Goal: Task Accomplishment & Management: Use online tool/utility

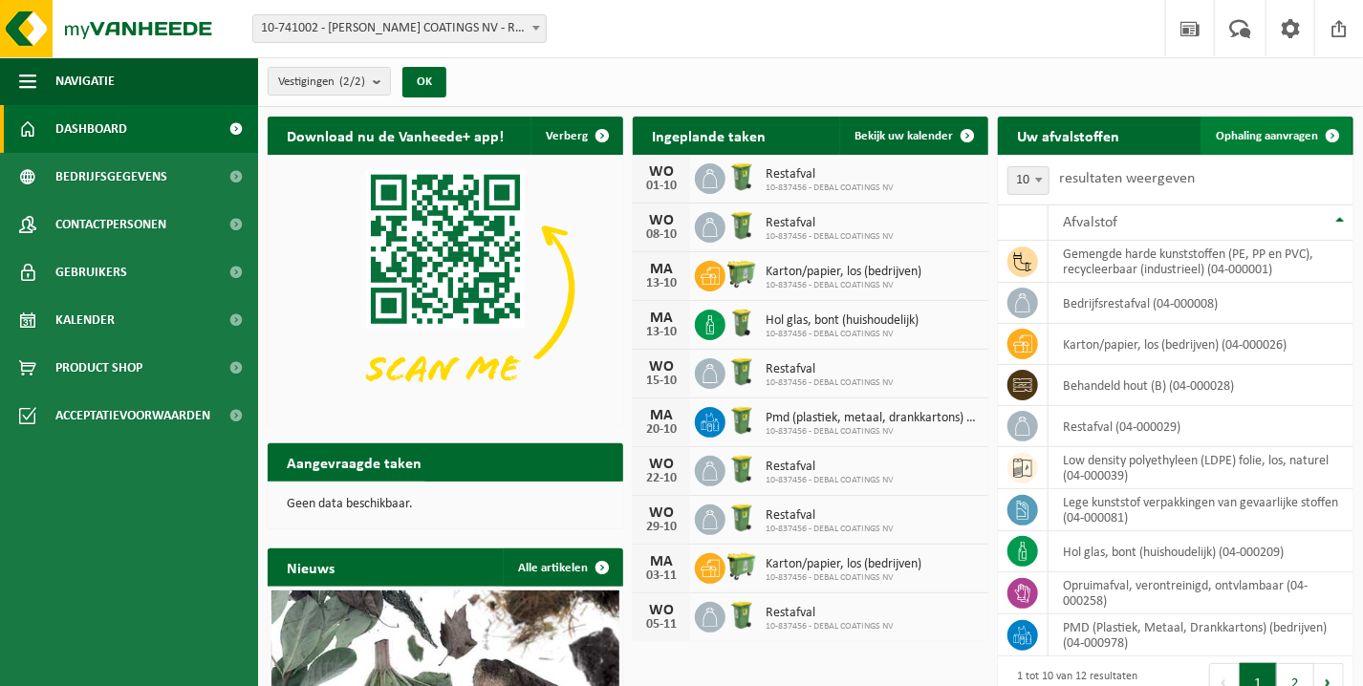
click at [1328, 133] on span at bounding box center [1333, 136] width 38 height 38
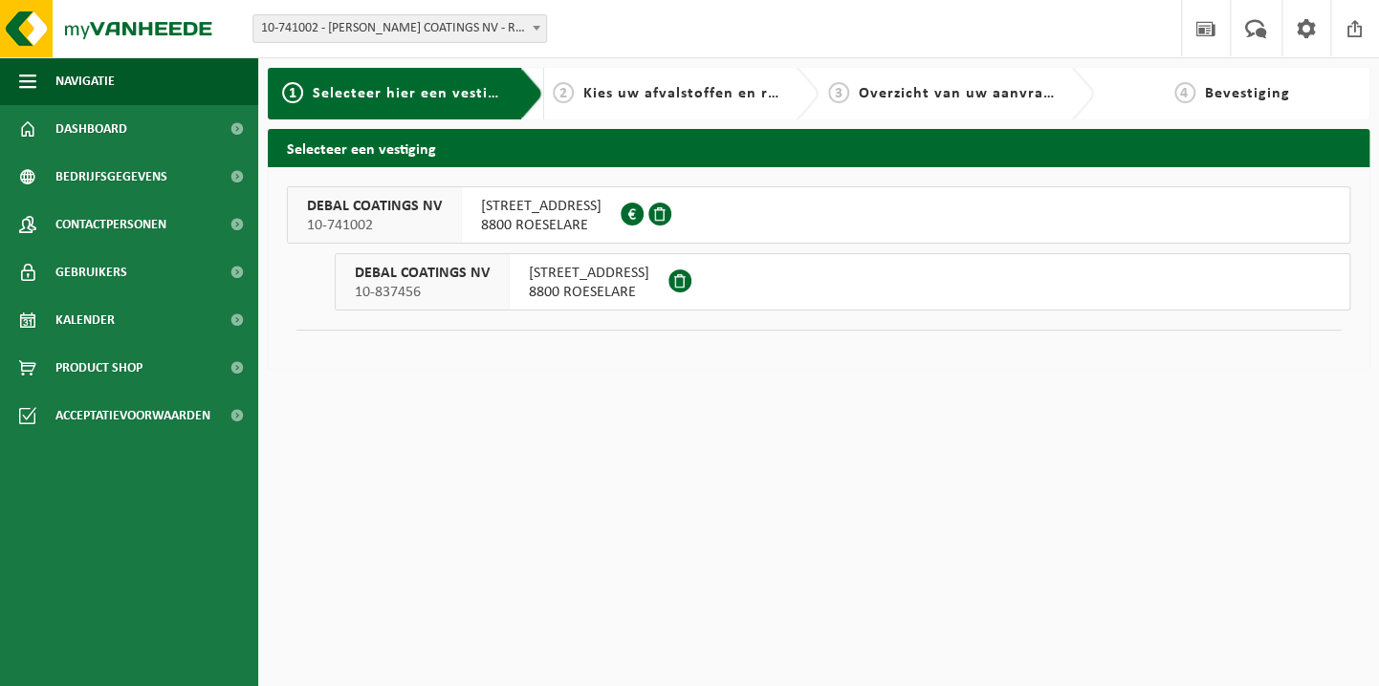
click at [625, 288] on span "8800 ROESELARE" at bounding box center [589, 292] width 120 height 19
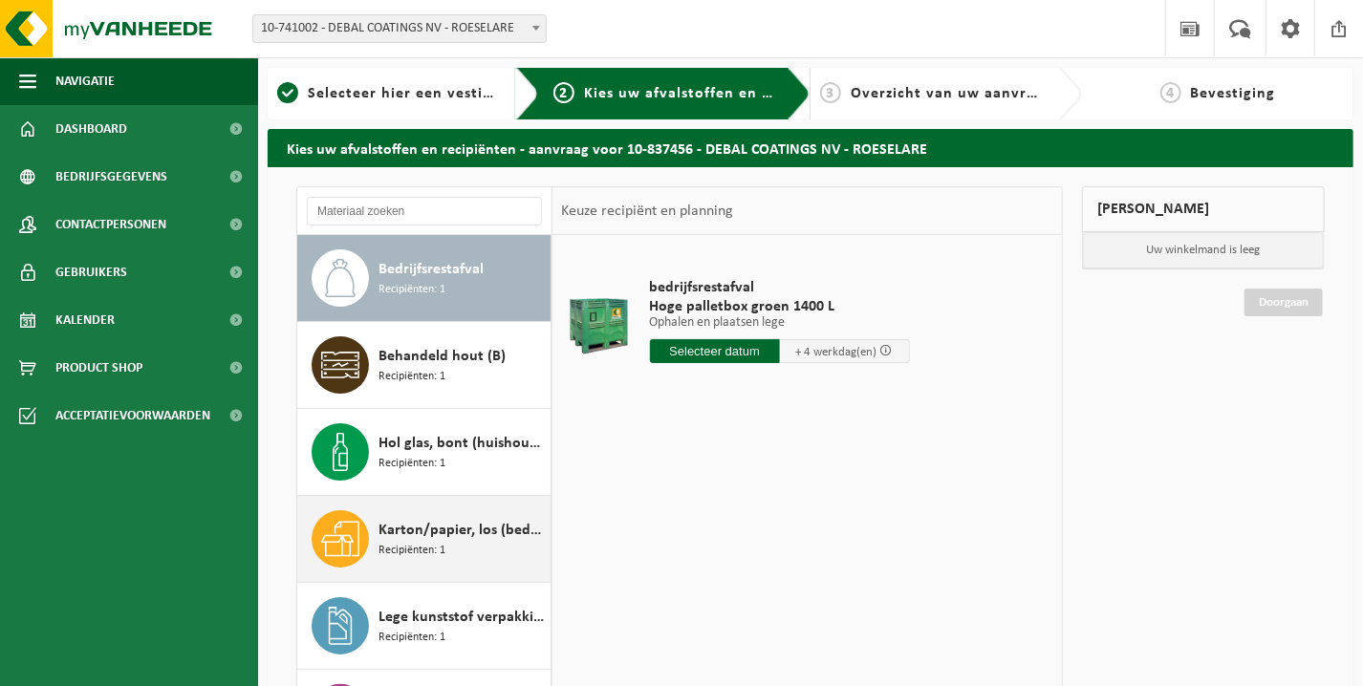
click at [456, 542] on div "Karton/papier, los (bedrijven) Recipiënten: 1" at bounding box center [462, 539] width 167 height 57
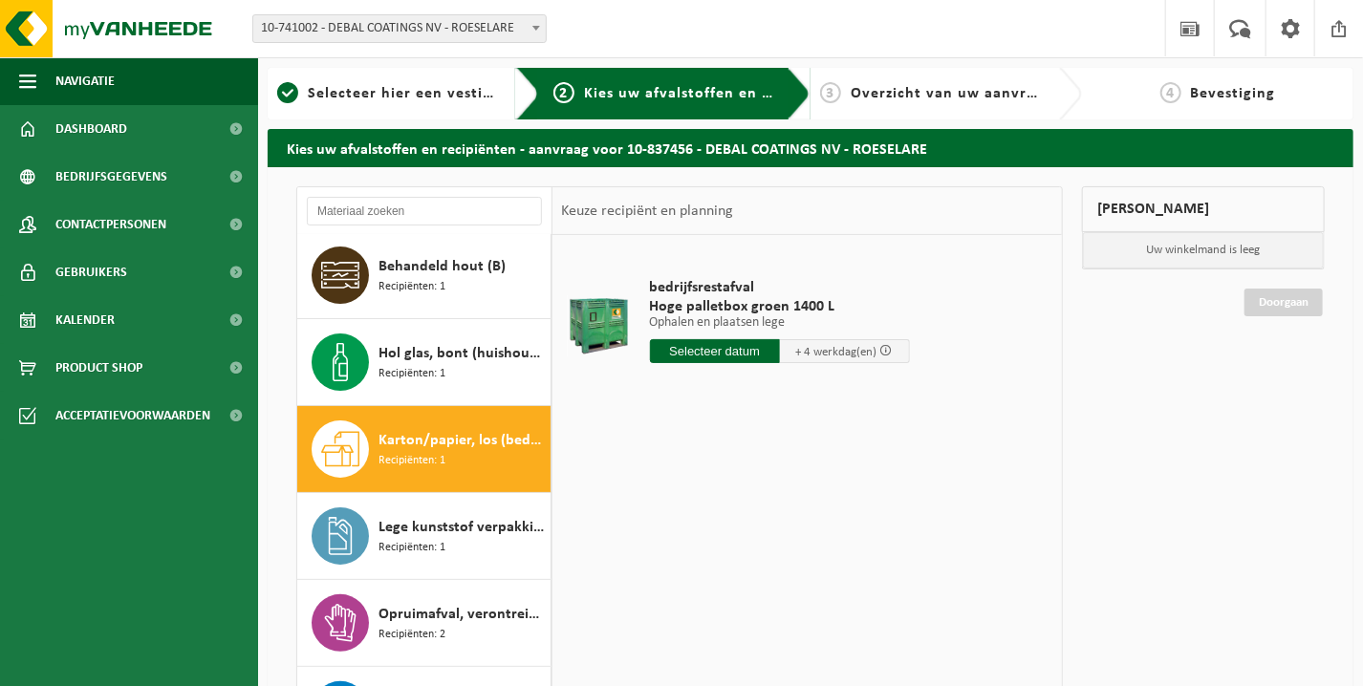
scroll to position [207, 0]
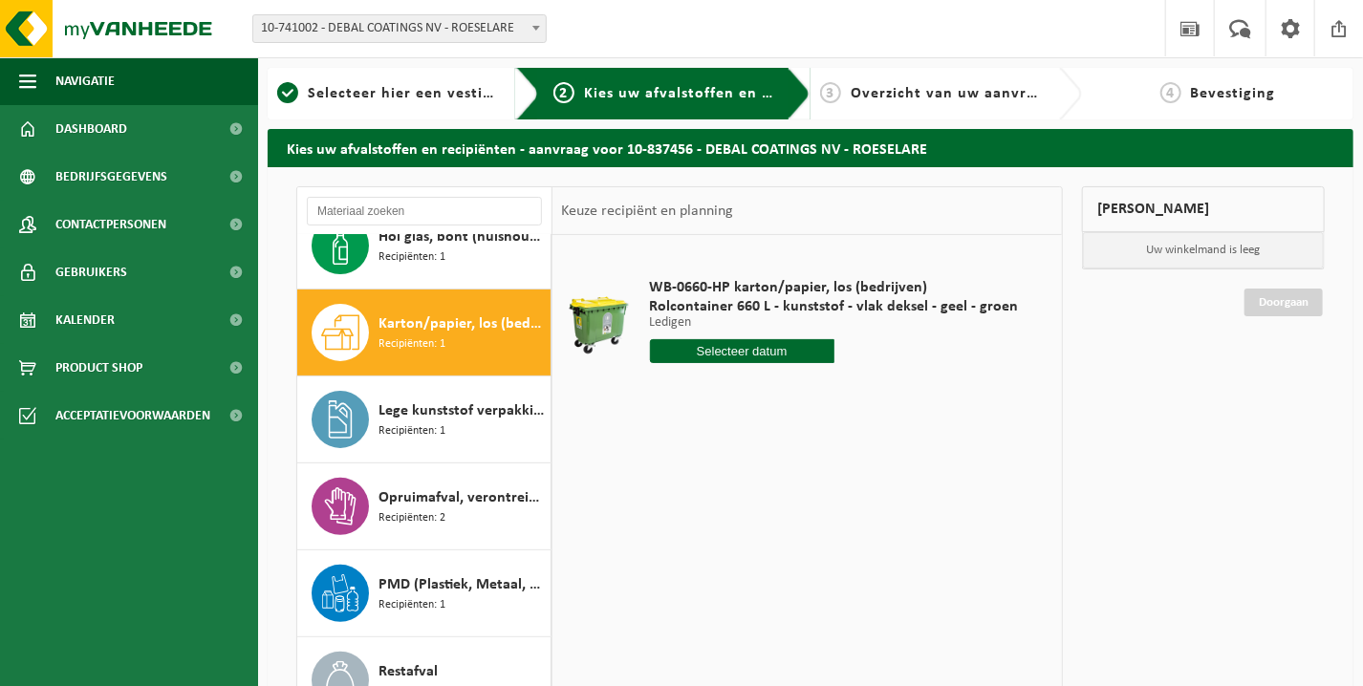
click at [794, 354] on input "text" at bounding box center [742, 351] width 185 height 24
click at [670, 492] on div "6" at bounding box center [667, 490] width 33 height 31
type input "Van 2025-10-06"
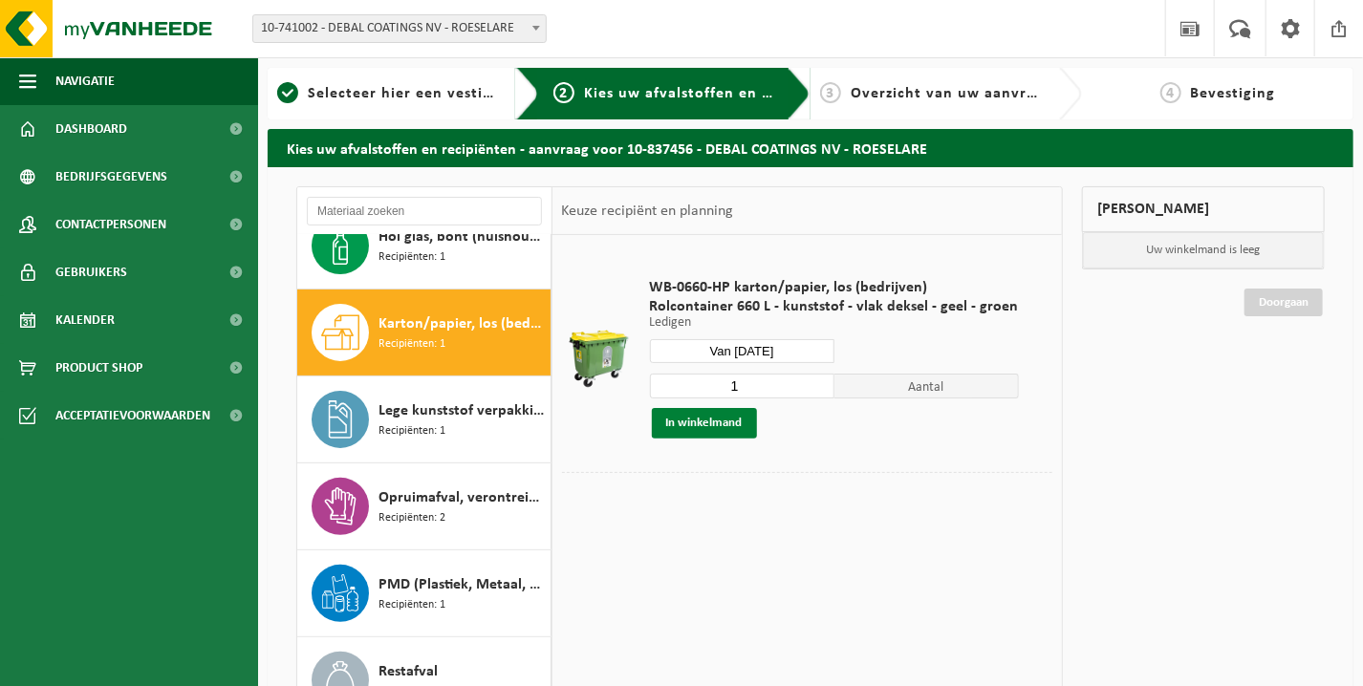
click at [731, 420] on button "In winkelmand" at bounding box center [704, 423] width 105 height 31
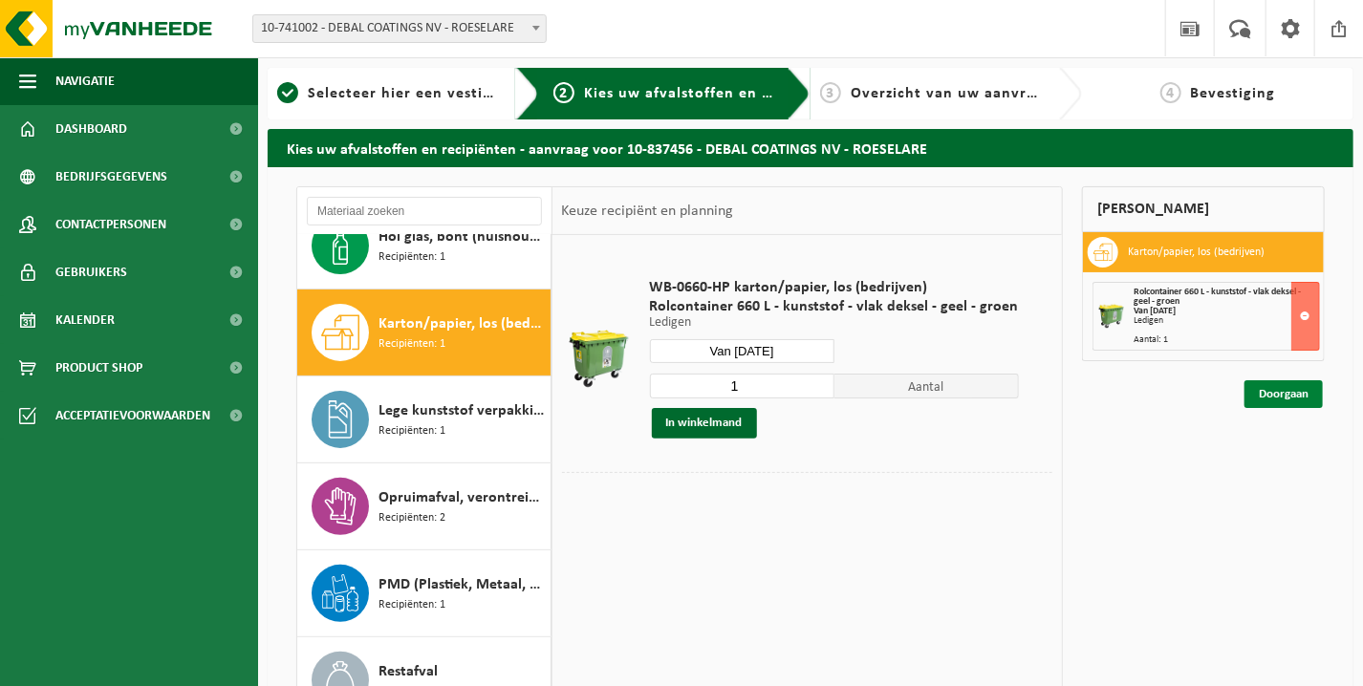
click at [1271, 396] on link "Doorgaan" at bounding box center [1284, 395] width 78 height 28
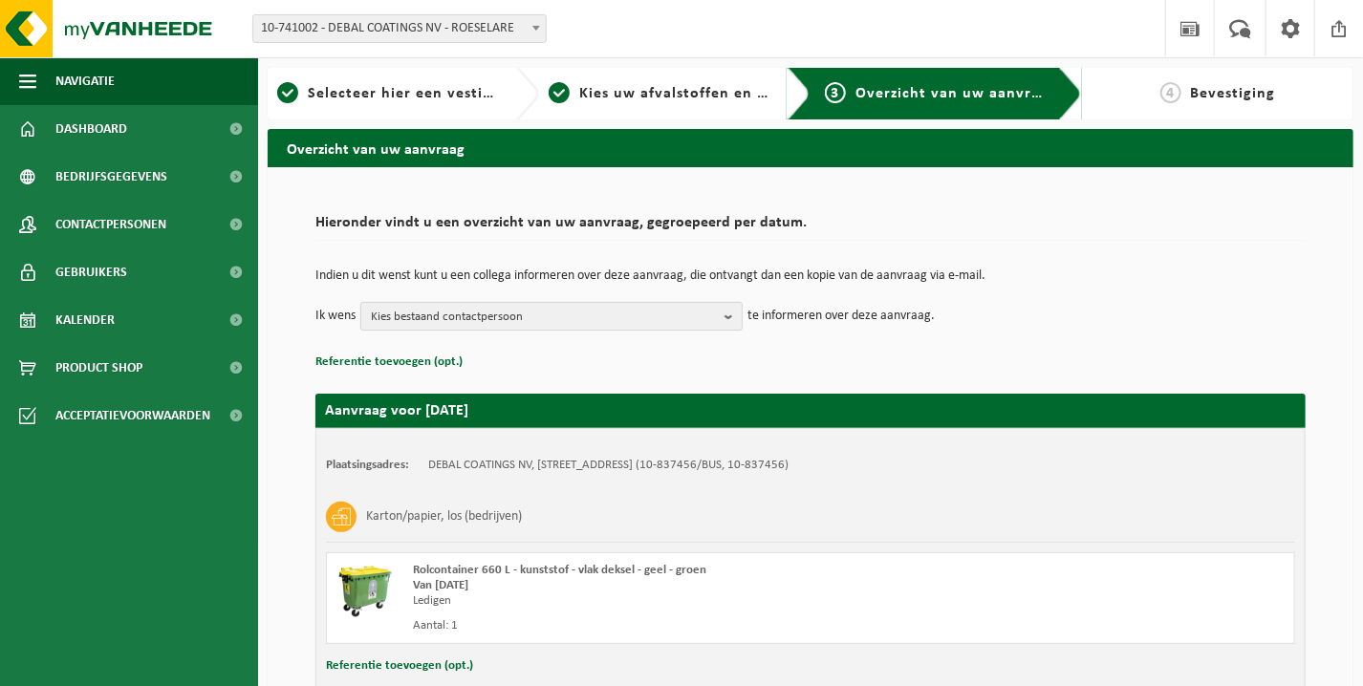
click at [722, 315] on button "Kies bestaand contactpersoon" at bounding box center [551, 316] width 382 height 29
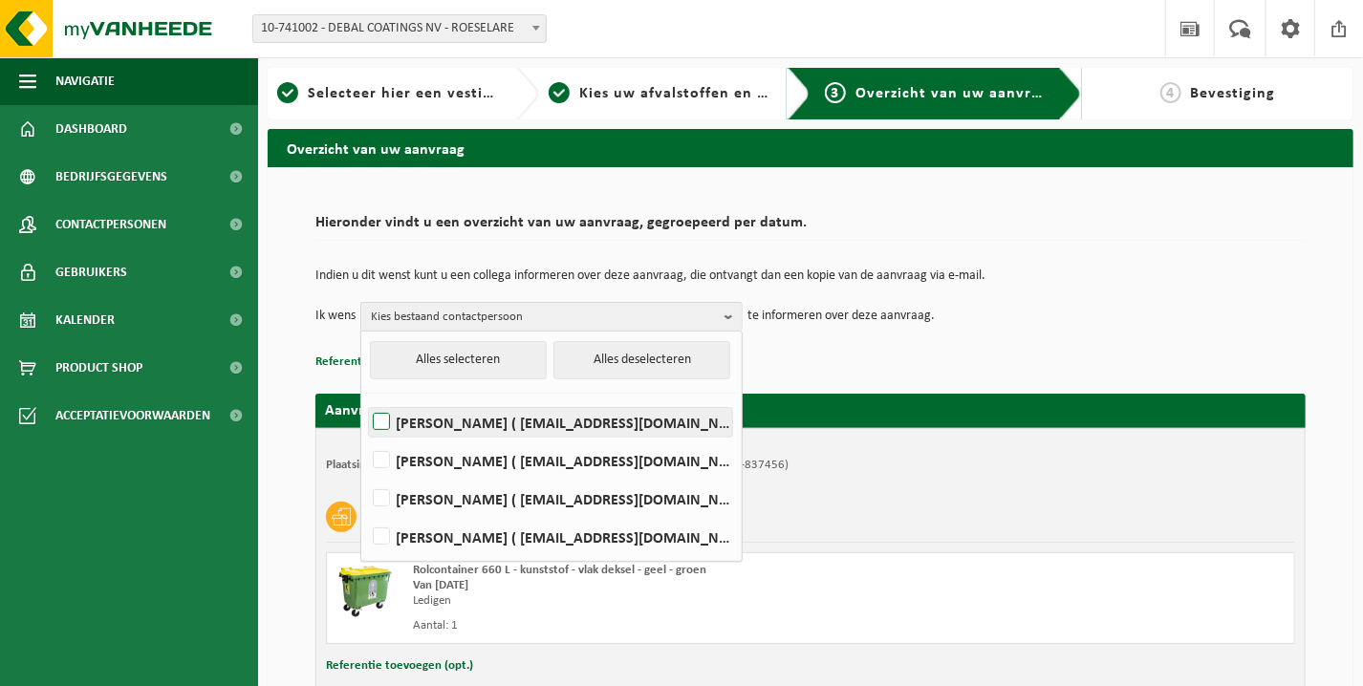
click at [483, 426] on label "[PERSON_NAME] ( [EMAIL_ADDRESS][DOMAIN_NAME] )" at bounding box center [550, 422] width 363 height 29
click at [366, 399] on input "[PERSON_NAME] ( [EMAIL_ADDRESS][DOMAIN_NAME] )" at bounding box center [365, 398] width 1 height 1
checkbox input "true"
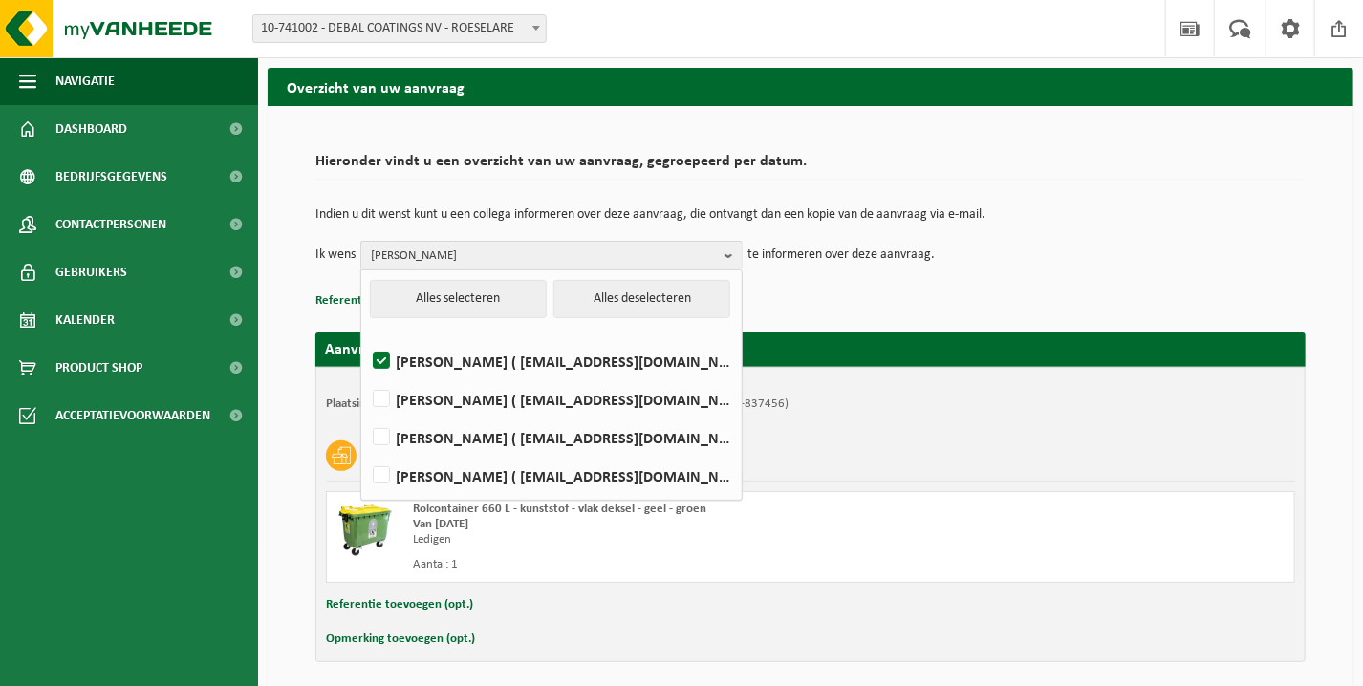
scroll to position [132, 0]
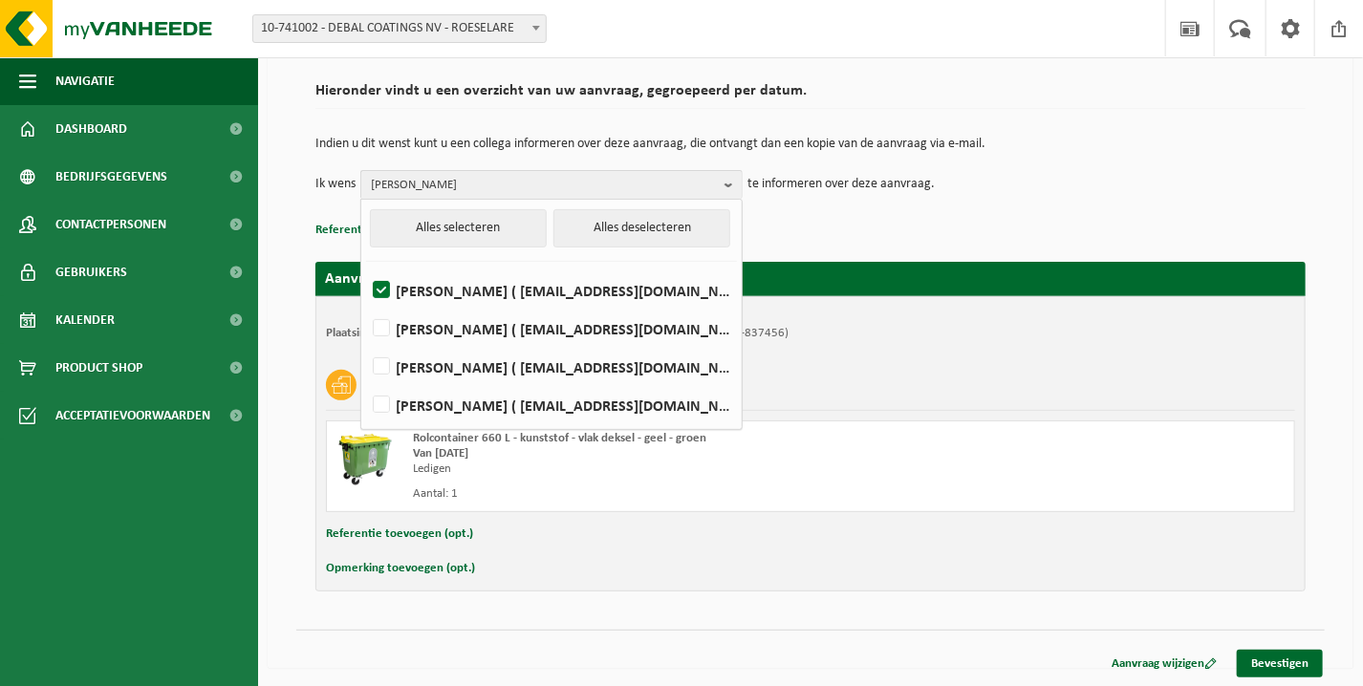
click at [1179, 205] on div "Indien u dit wenst kunt u een collega informeren over deze aanvraag, die ontvan…" at bounding box center [810, 168] width 990 height 99
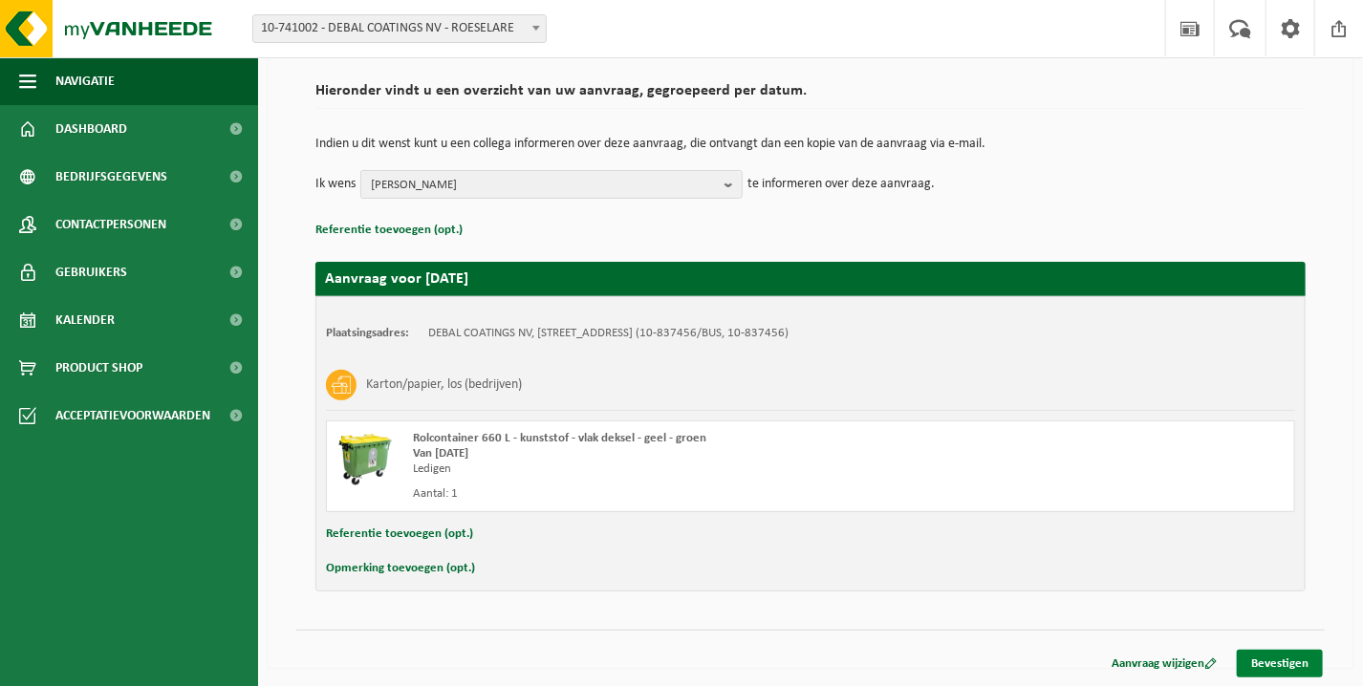
click at [1299, 660] on link "Bevestigen" at bounding box center [1280, 664] width 86 height 28
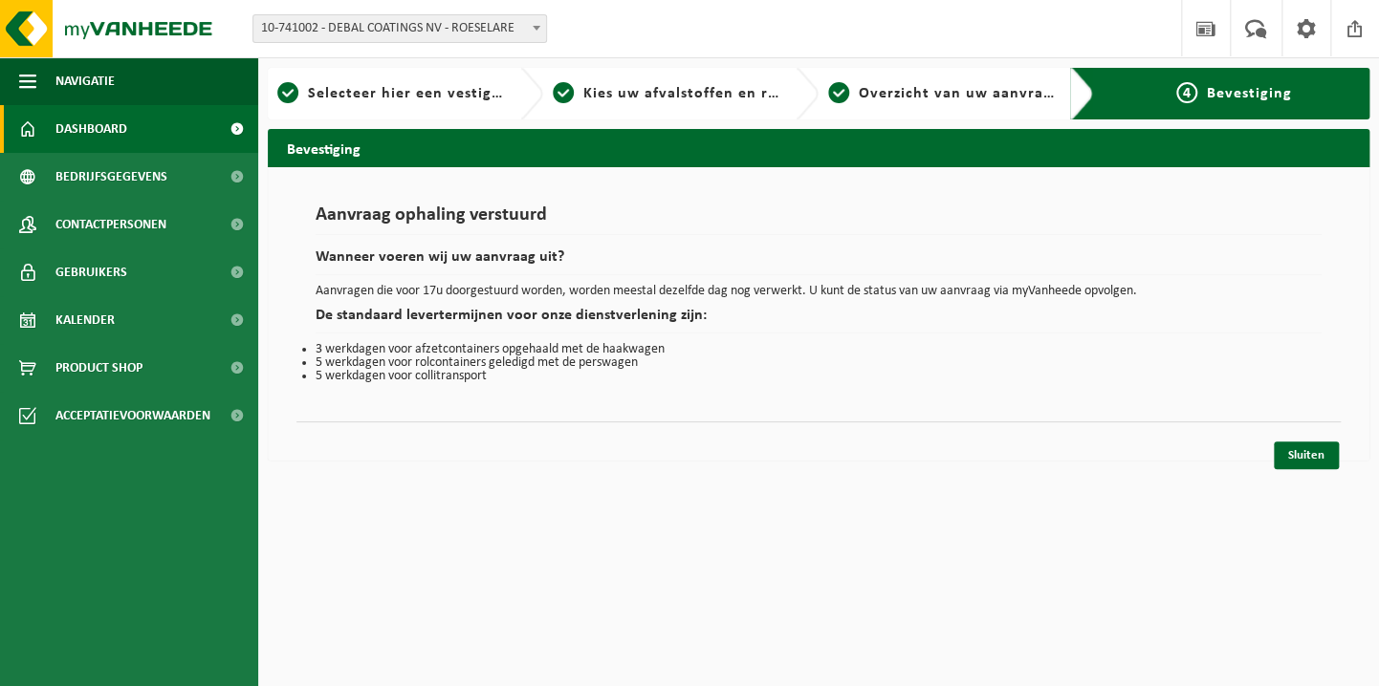
click at [107, 136] on span "Dashboard" at bounding box center [91, 129] width 72 height 48
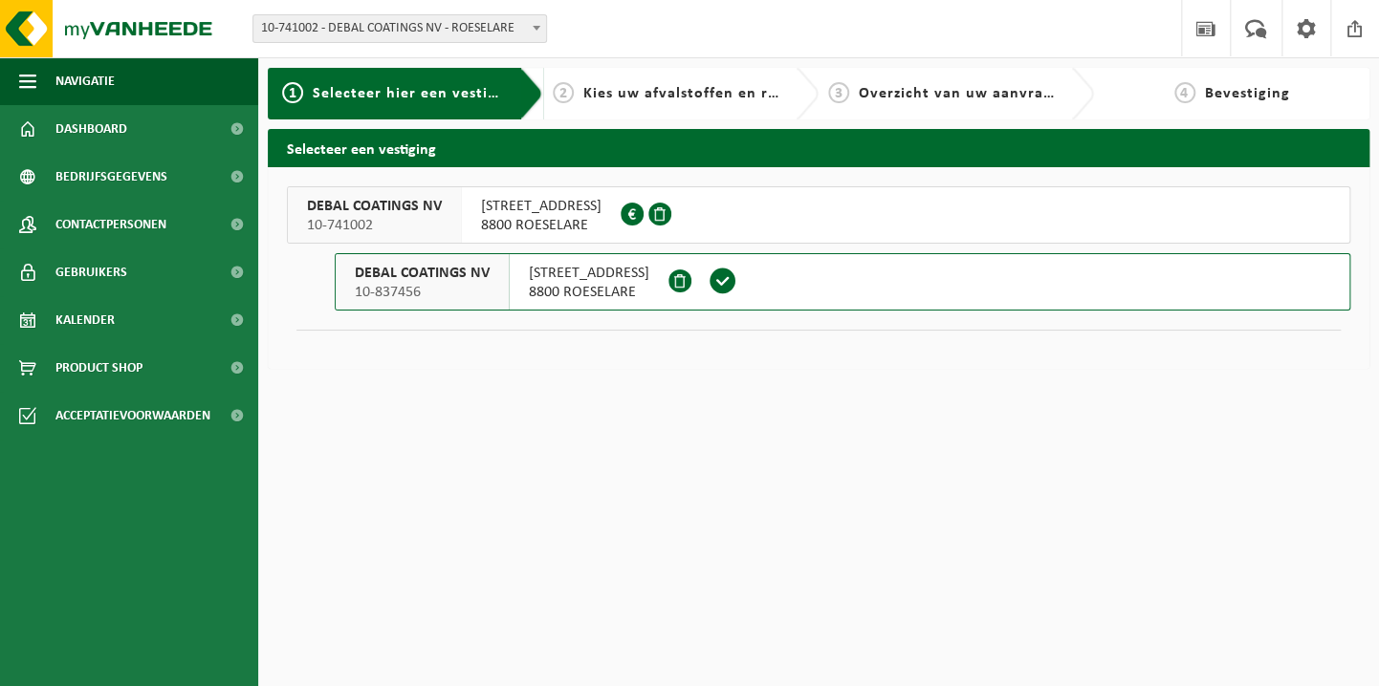
click at [633, 281] on span "[STREET_ADDRESS]" at bounding box center [589, 273] width 120 height 19
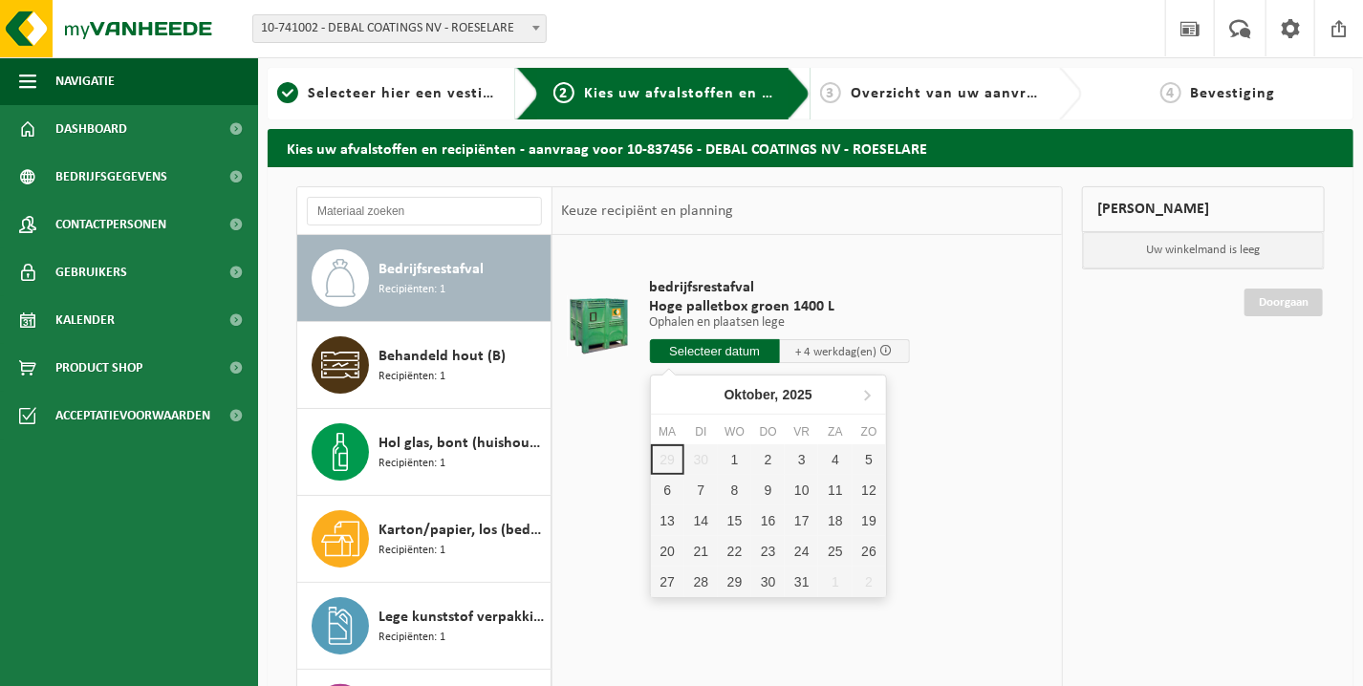
click at [713, 357] on input "text" at bounding box center [715, 351] width 130 height 24
click at [732, 454] on div "1" at bounding box center [734, 460] width 33 height 31
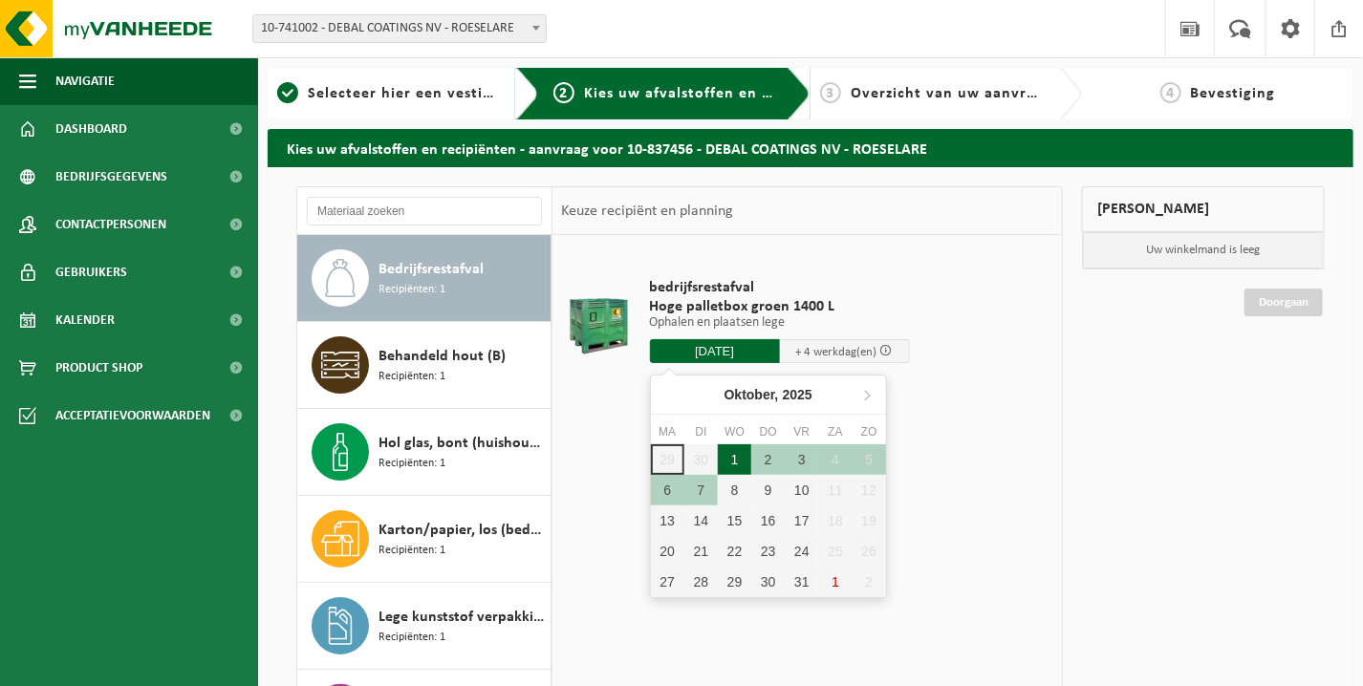
type input "Van 2025-10-01"
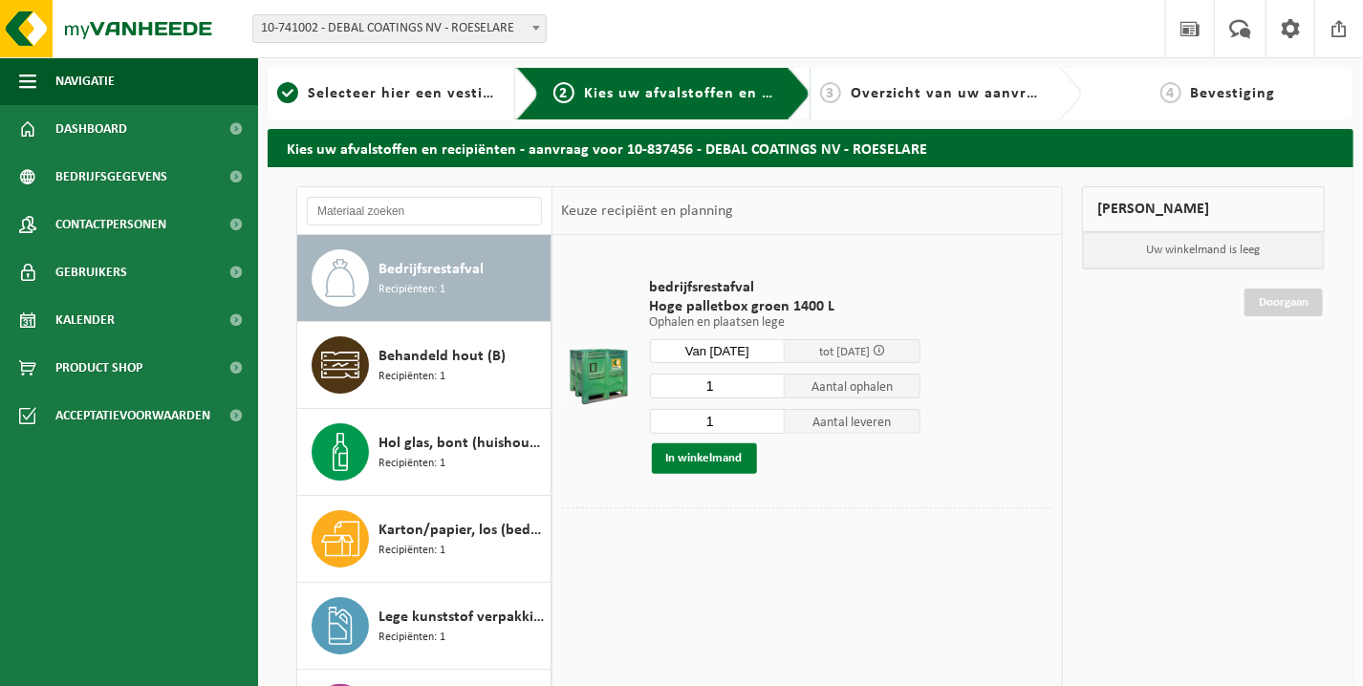
click at [726, 454] on button "In winkelmand" at bounding box center [704, 459] width 105 height 31
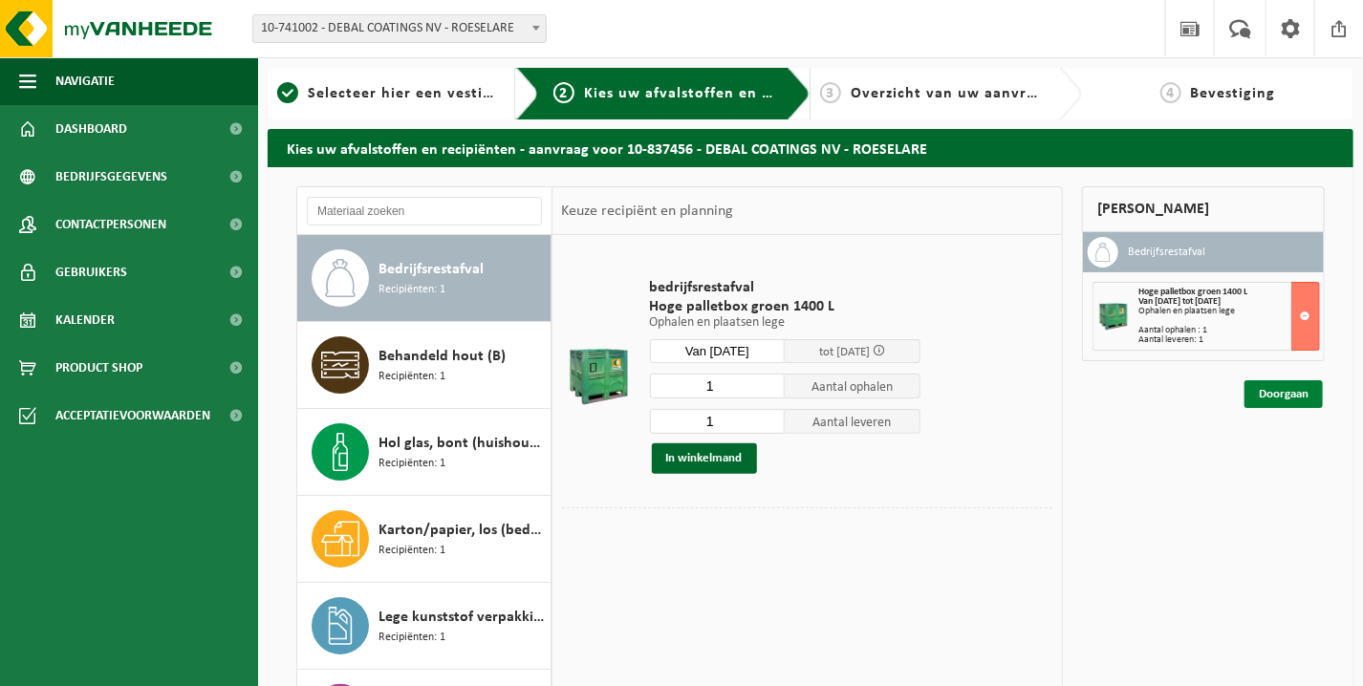
click at [1292, 396] on link "Doorgaan" at bounding box center [1284, 395] width 78 height 28
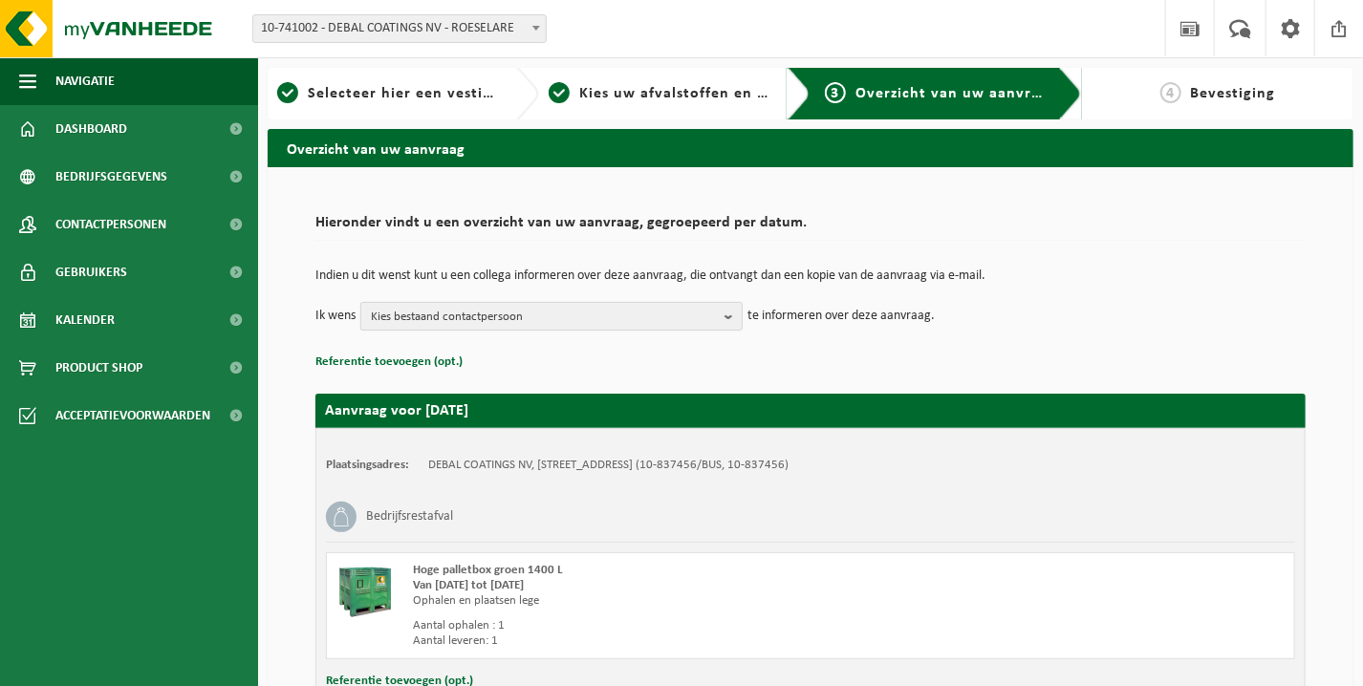
click at [729, 310] on b "button" at bounding box center [733, 316] width 17 height 27
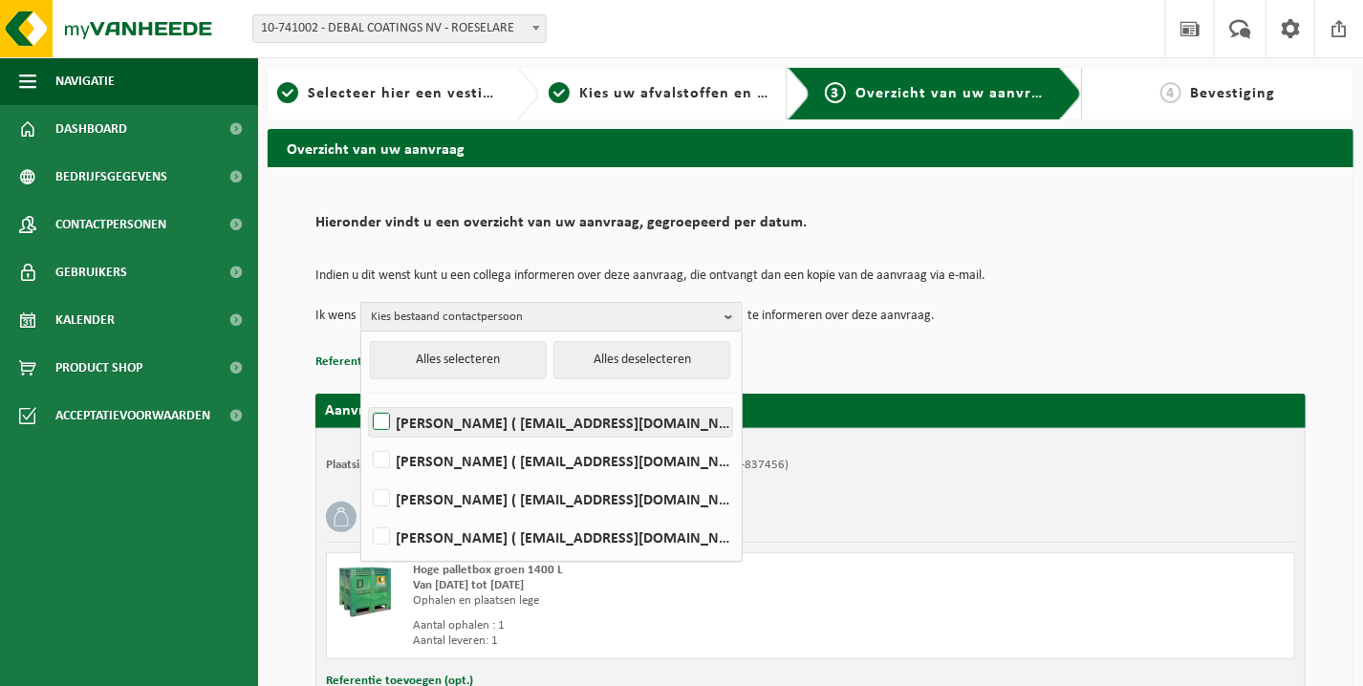
click at [468, 419] on label "[PERSON_NAME] ( [EMAIL_ADDRESS][DOMAIN_NAME] )" at bounding box center [550, 422] width 363 height 29
click at [366, 399] on input "[PERSON_NAME] ( [EMAIL_ADDRESS][DOMAIN_NAME] )" at bounding box center [365, 398] width 1 height 1
checkbox input "true"
click at [1170, 326] on td "Ik wens [PERSON_NAME] Alles selecteren Alles deselecteren [PERSON_NAME] ( [EMAI…" at bounding box center [810, 316] width 990 height 29
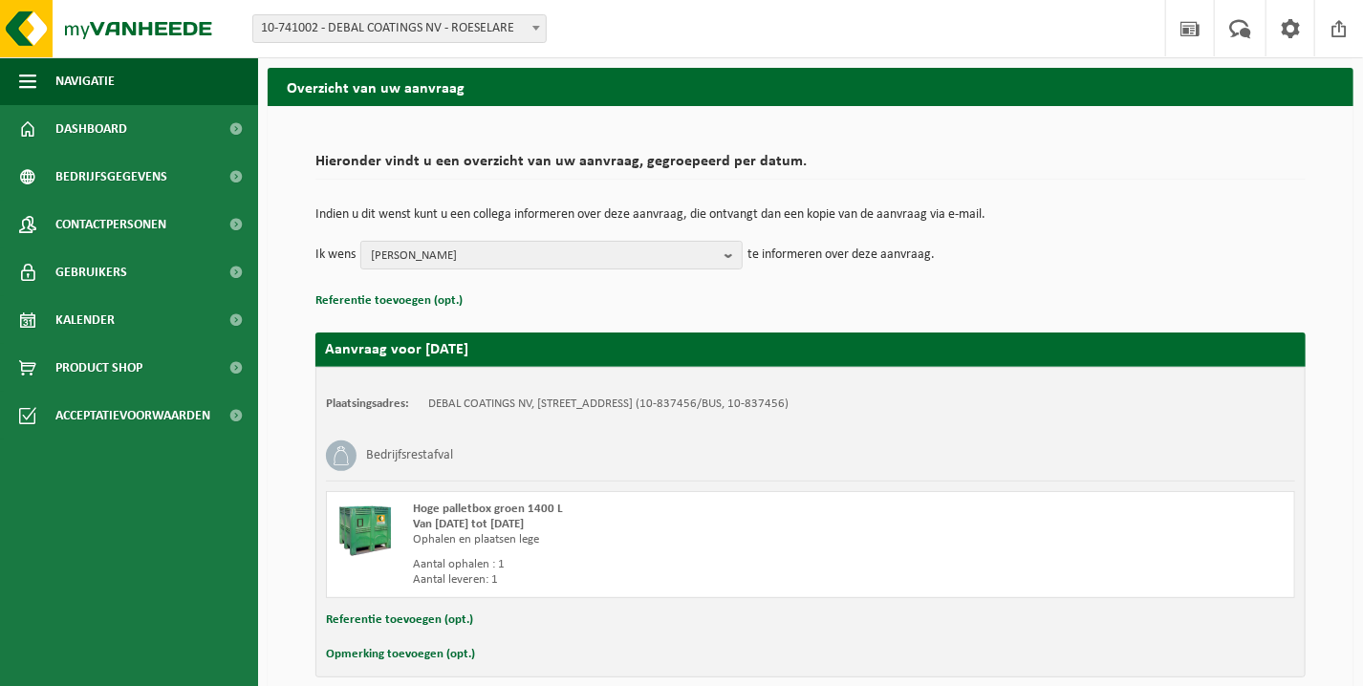
scroll to position [147, 0]
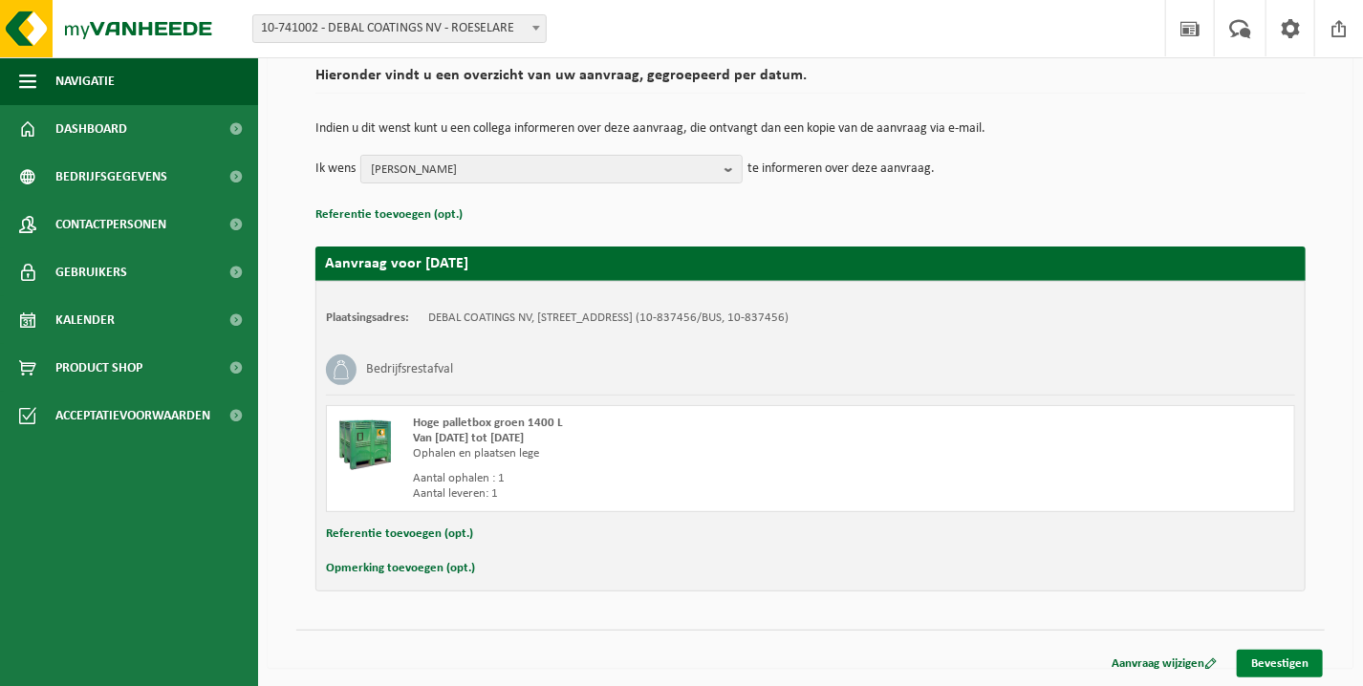
click at [1268, 663] on link "Bevestigen" at bounding box center [1280, 664] width 86 height 28
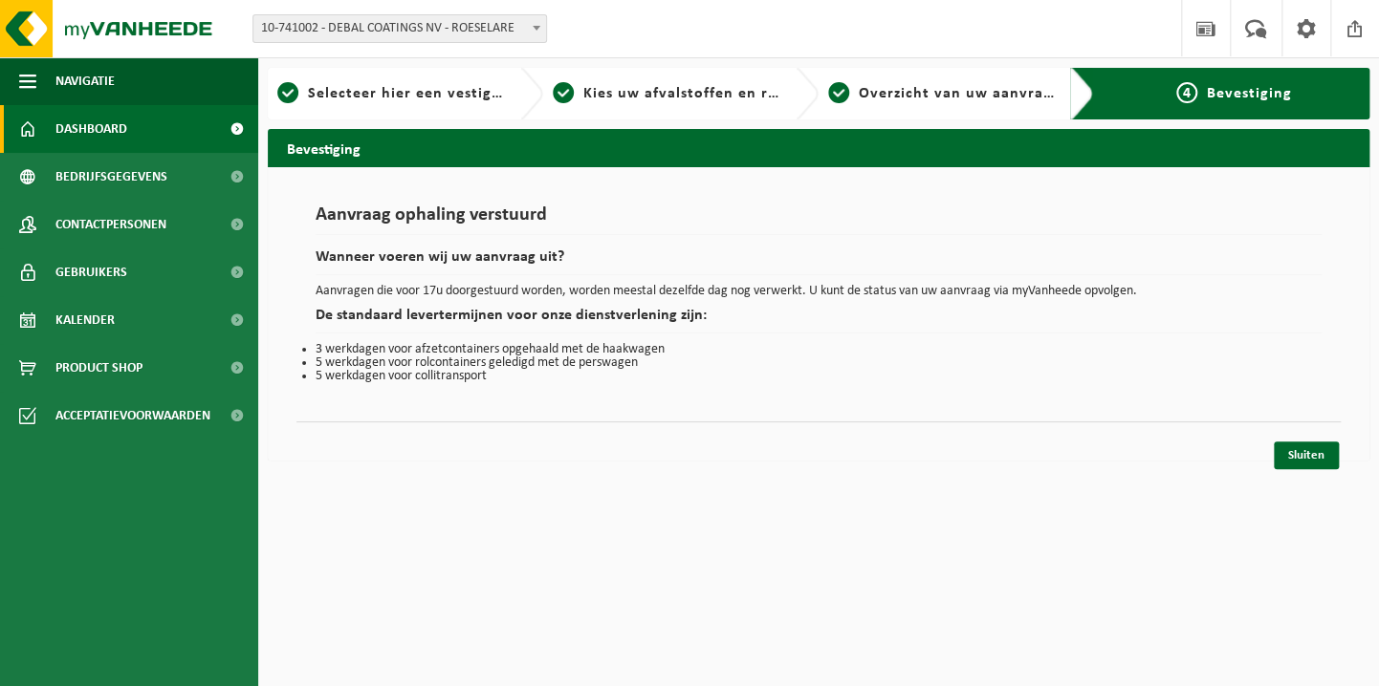
click at [77, 138] on span "Dashboard" at bounding box center [91, 129] width 72 height 48
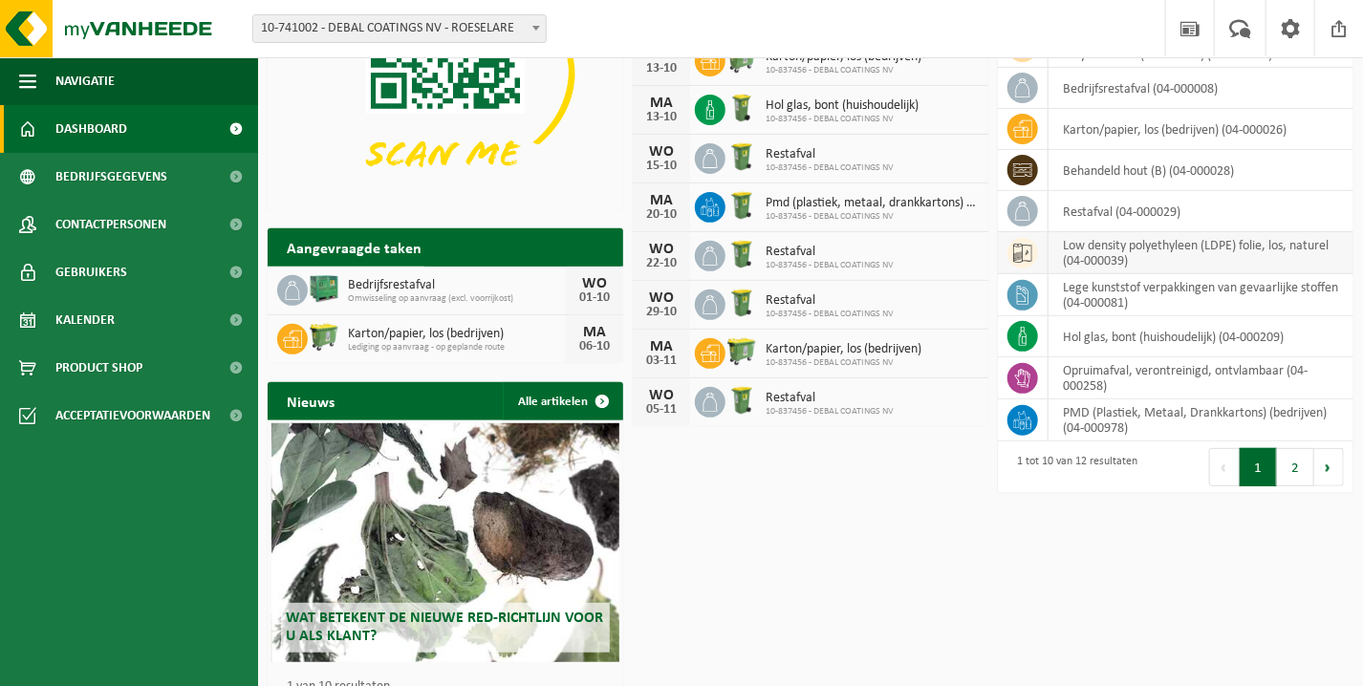
scroll to position [285, 0]
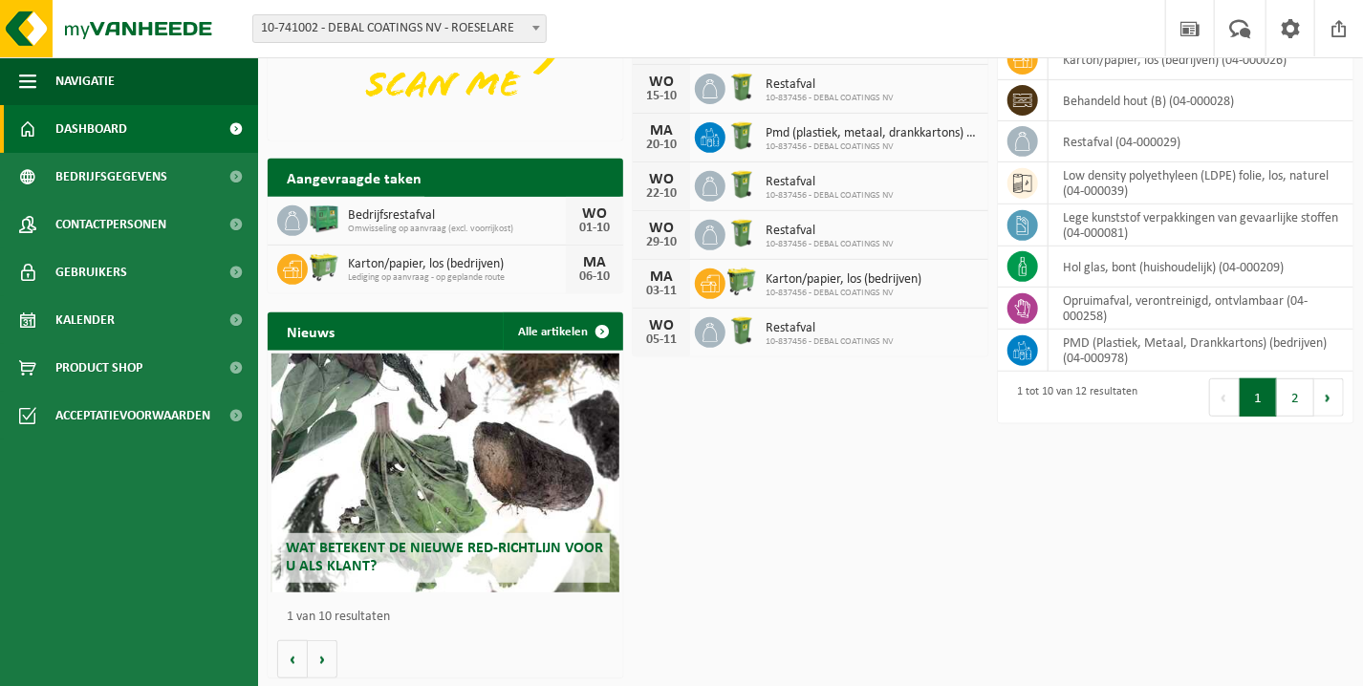
click at [425, 216] on span "Bedrijfsrestafval" at bounding box center [457, 215] width 218 height 15
click at [1021, 564] on div "Download nu de Vanheede+ app! Verberg Ingeplande taken Bekijk uw kalender [DATE…" at bounding box center [811, 255] width 1096 height 866
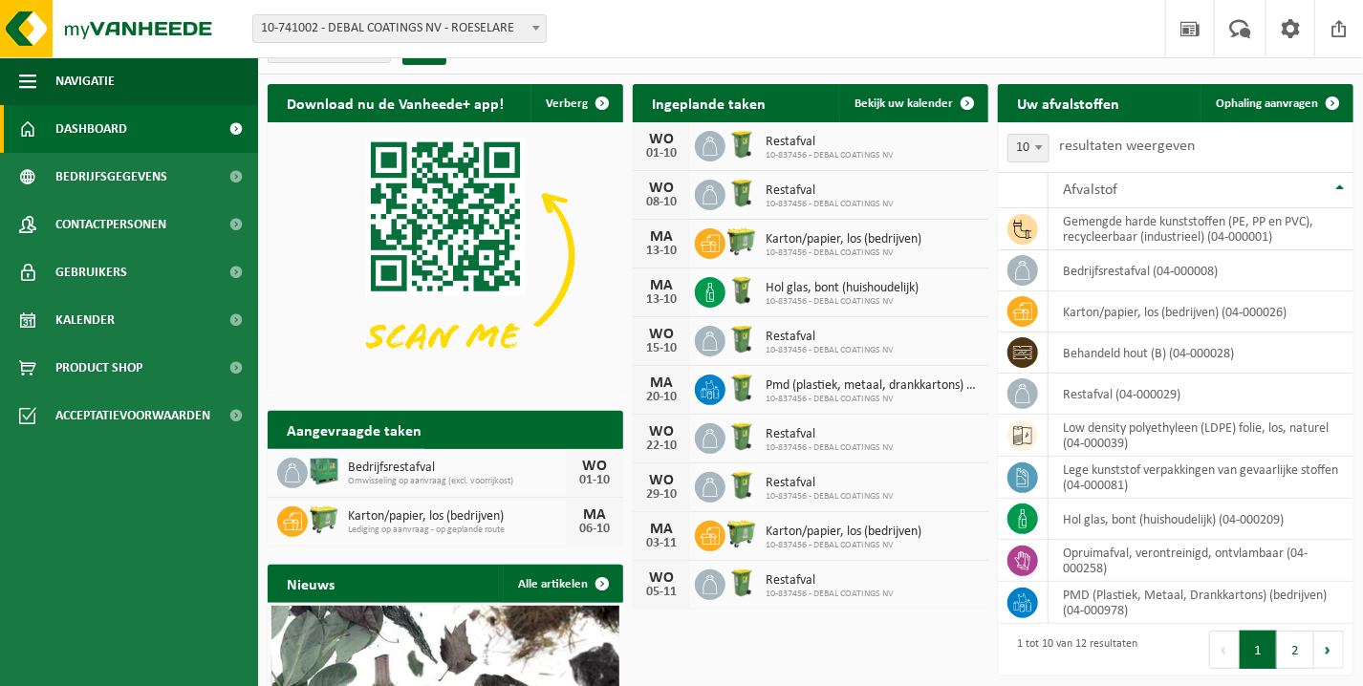
scroll to position [0, 0]
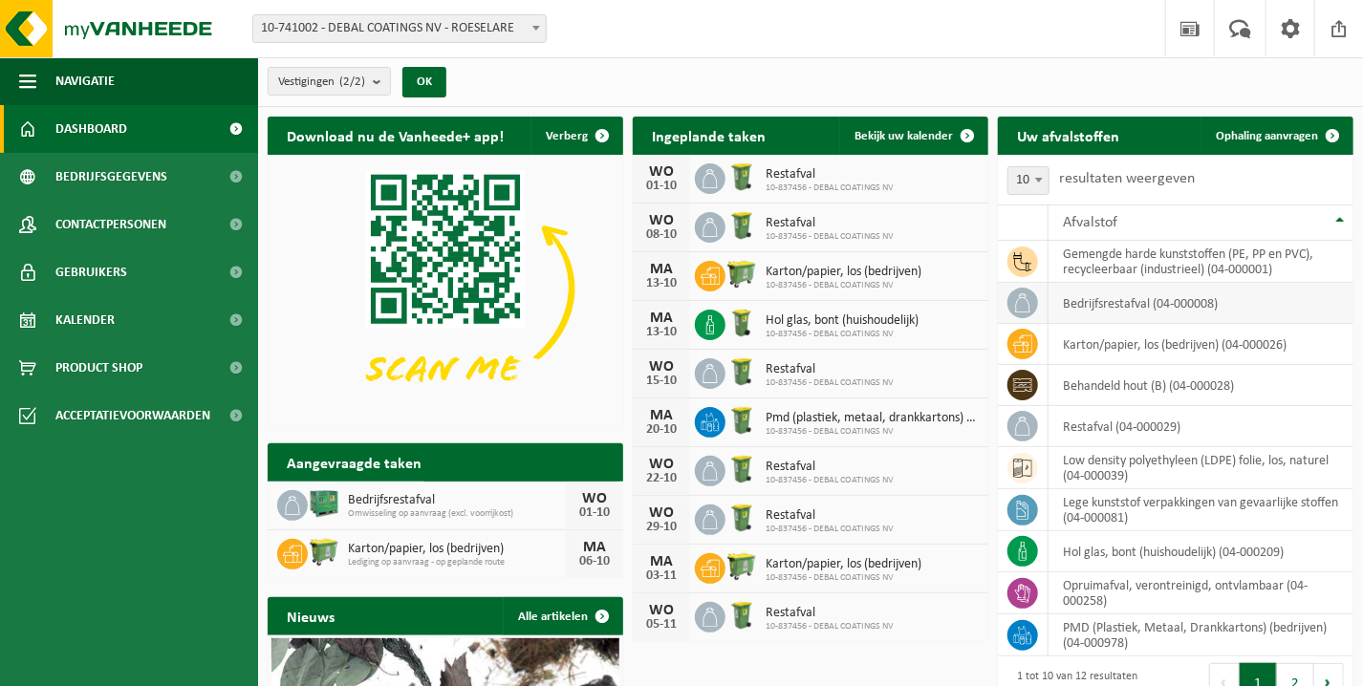
click at [1147, 296] on td "bedrijfsrestafval (04-000008)" at bounding box center [1201, 303] width 305 height 41
